Goal: Find specific page/section: Find specific page/section

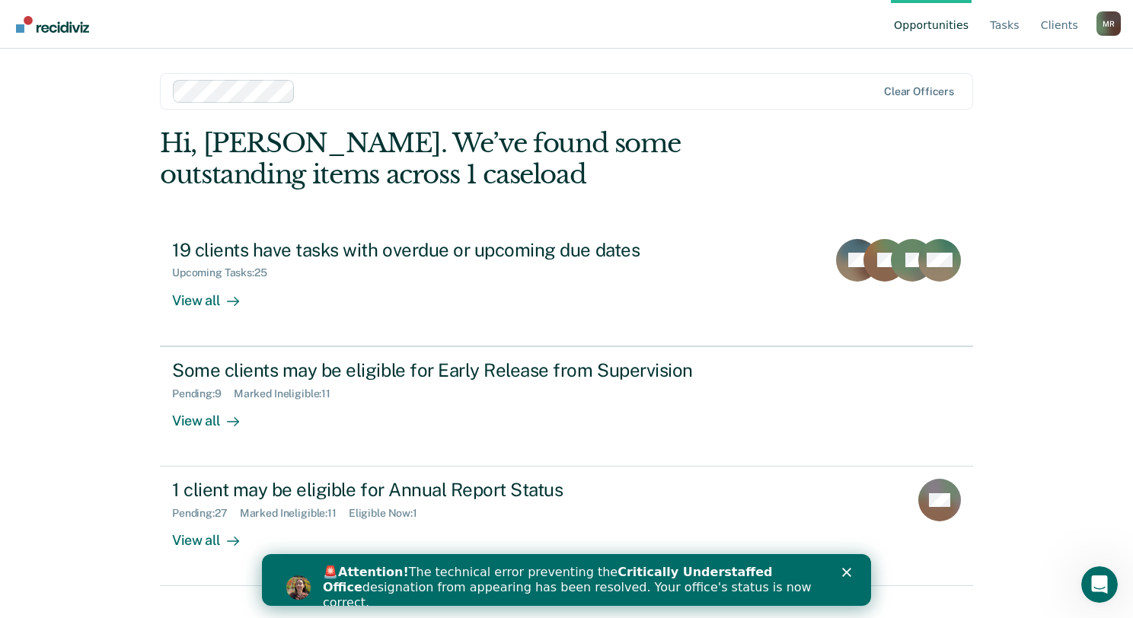
click at [846, 571] on polygon "Close" at bounding box center [846, 572] width 9 height 9
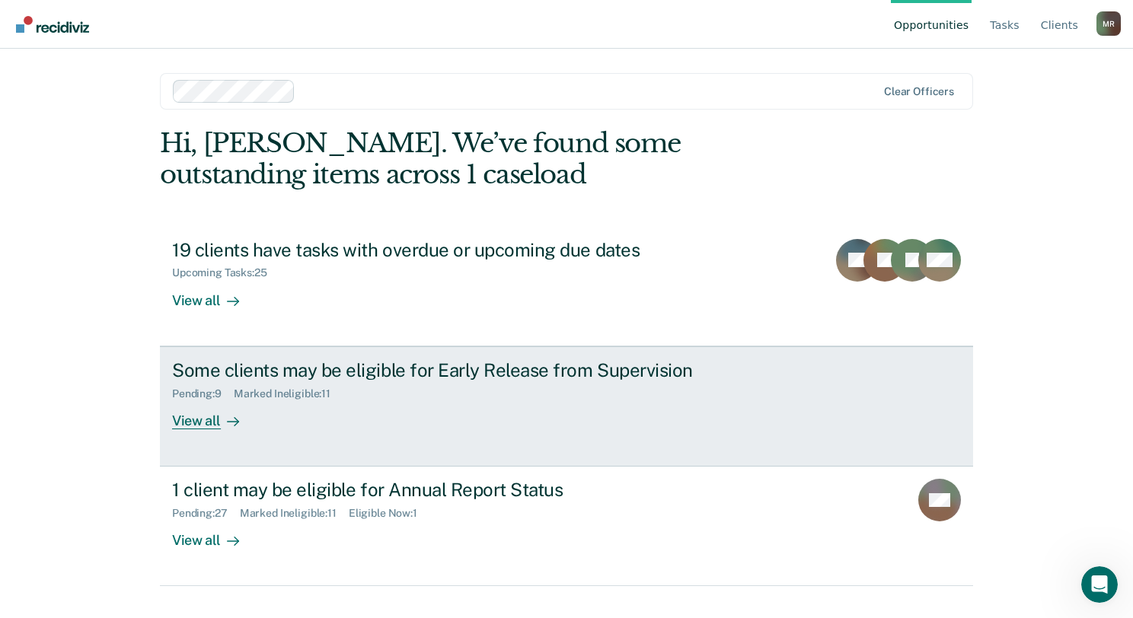
click at [194, 420] on div "View all" at bounding box center [214, 415] width 85 height 30
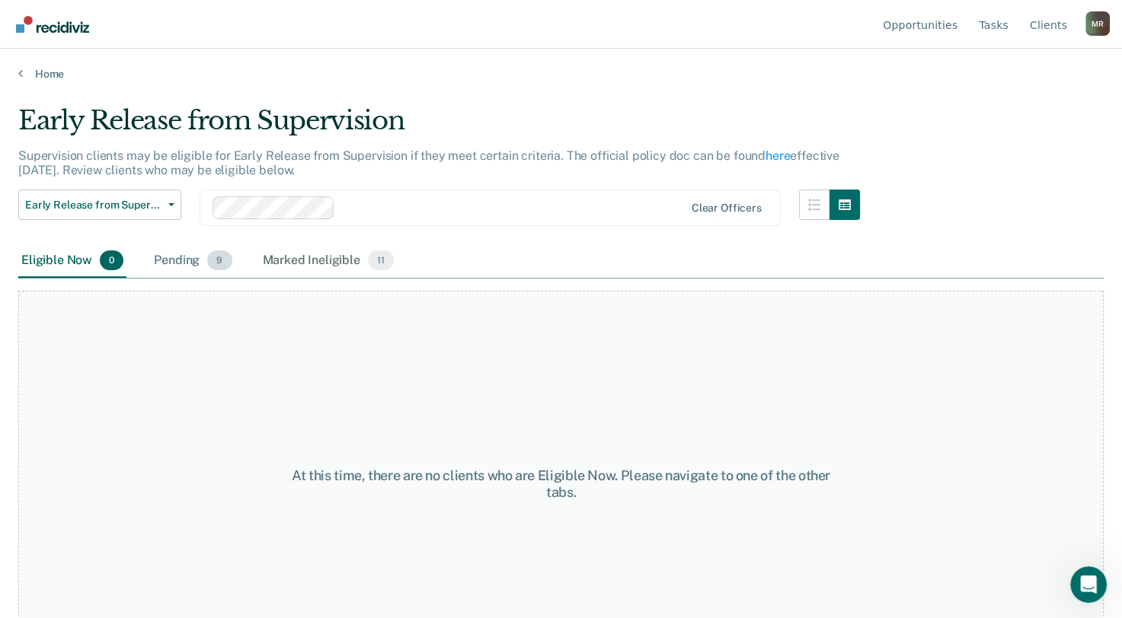
click at [183, 256] on div "Pending 9" at bounding box center [193, 262] width 84 height 34
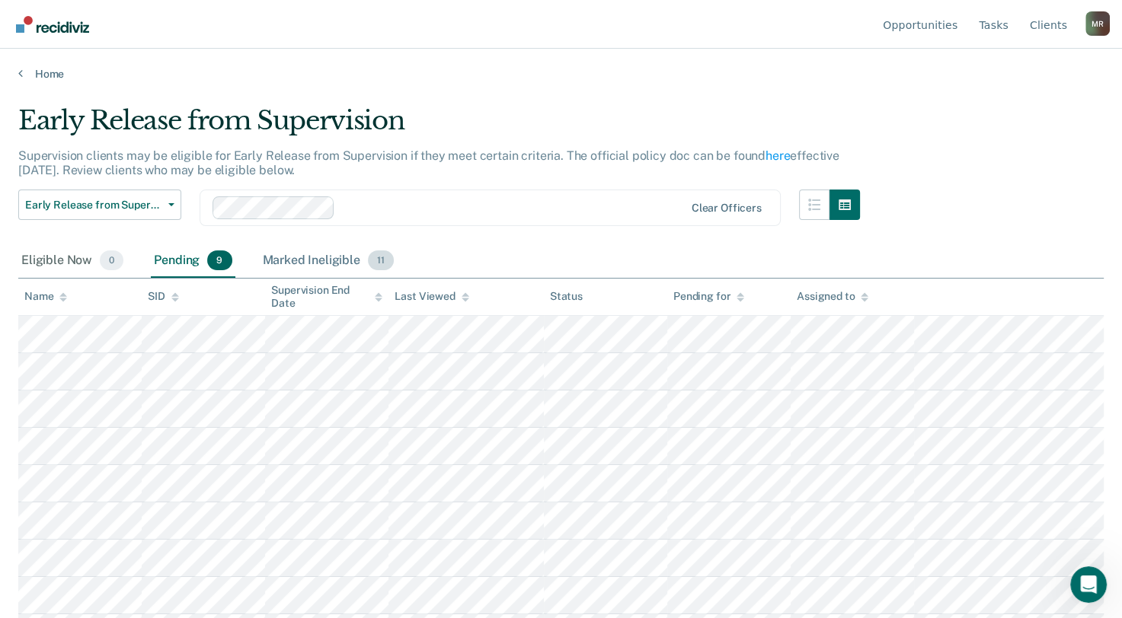
click at [294, 261] on div "Marked Ineligible 11" at bounding box center [328, 262] width 137 height 34
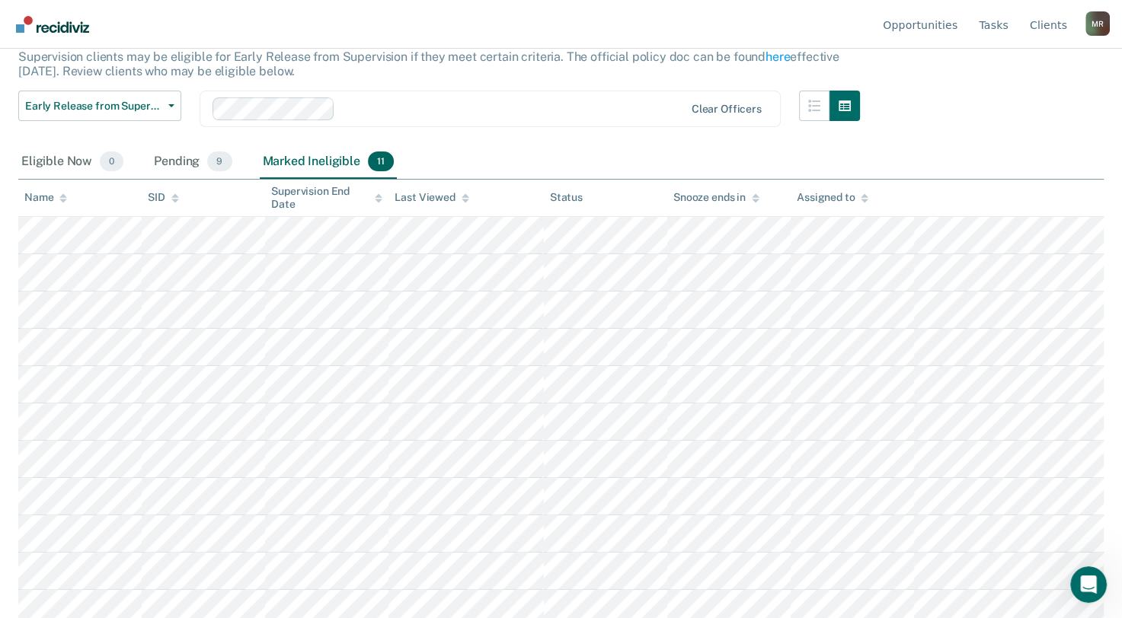
scroll to position [107, 0]
